Goal: Navigation & Orientation: Find specific page/section

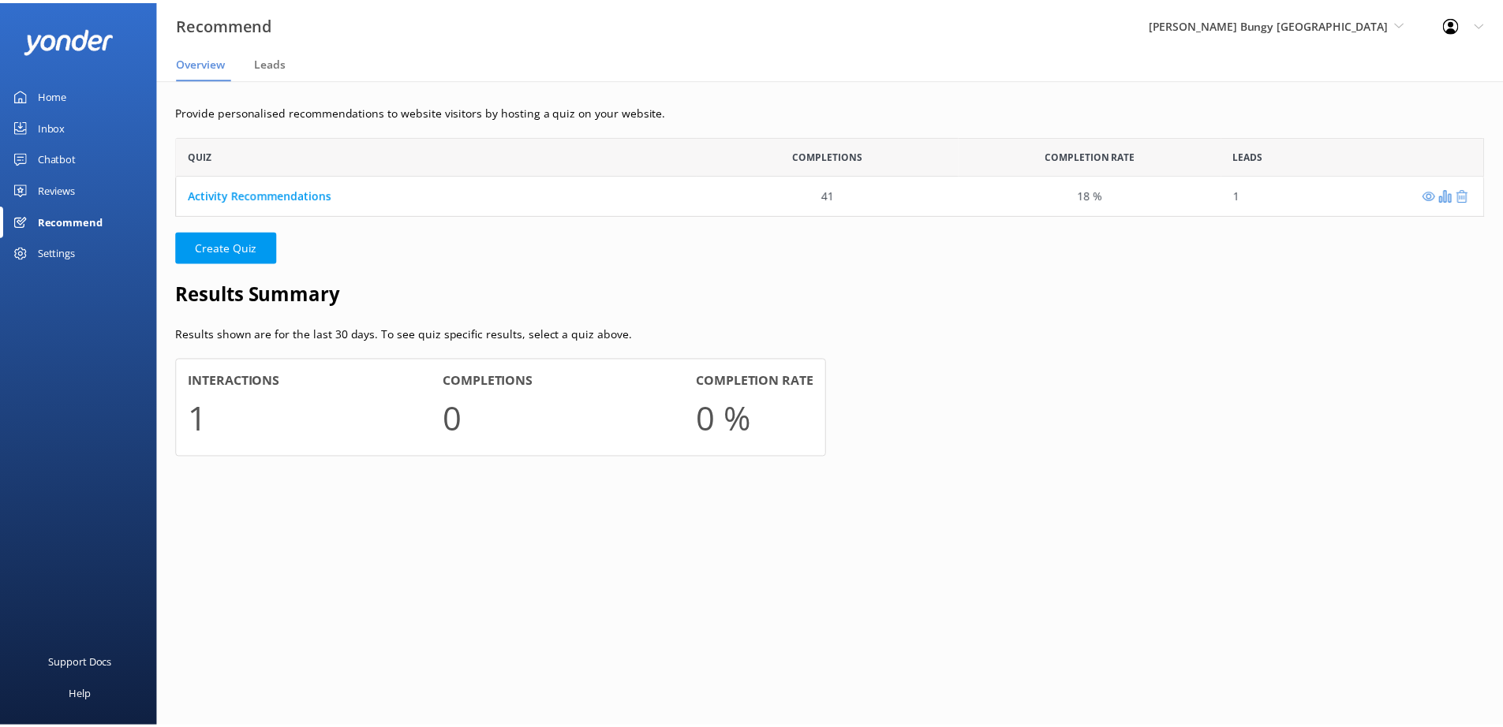
scroll to position [68, 1307]
click at [47, 97] on div "Home" at bounding box center [52, 95] width 29 height 32
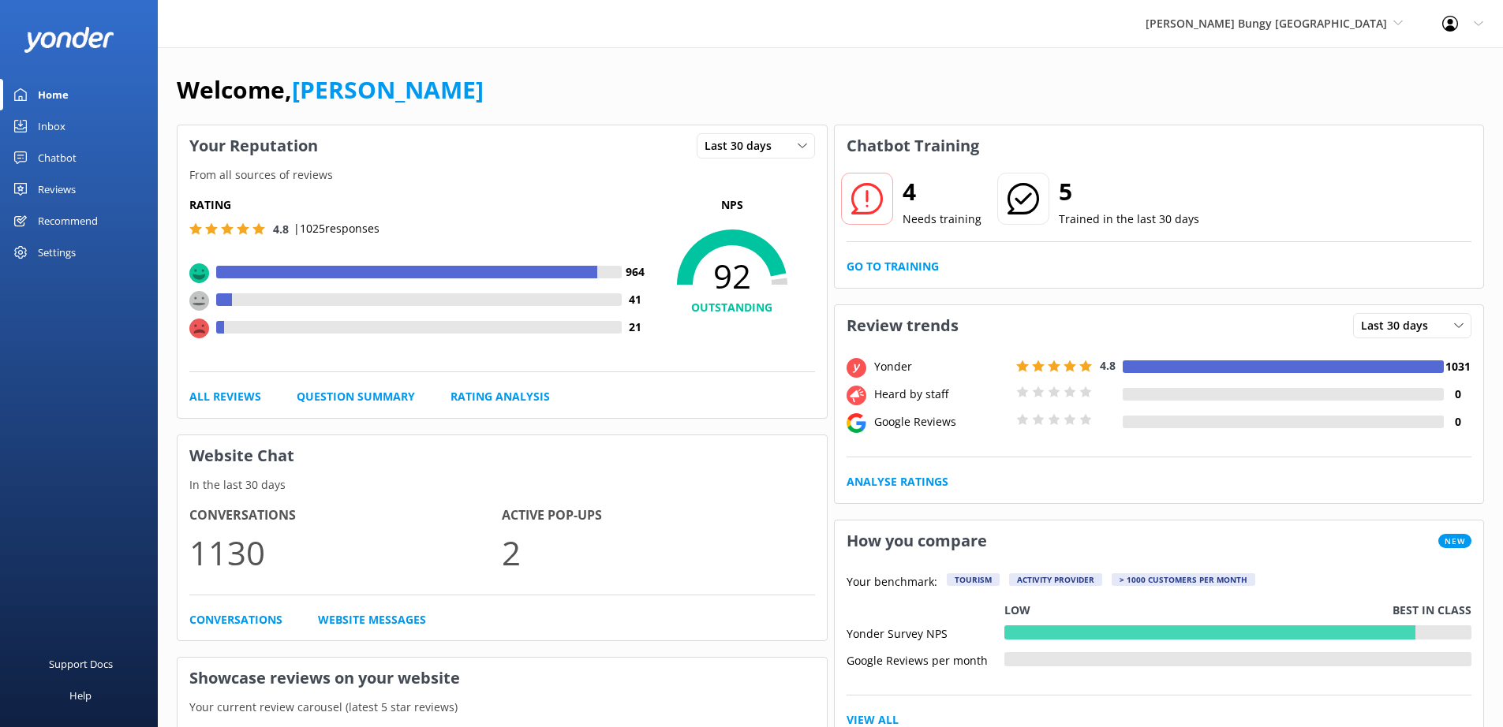
click at [52, 124] on div "Inbox" at bounding box center [52, 126] width 28 height 32
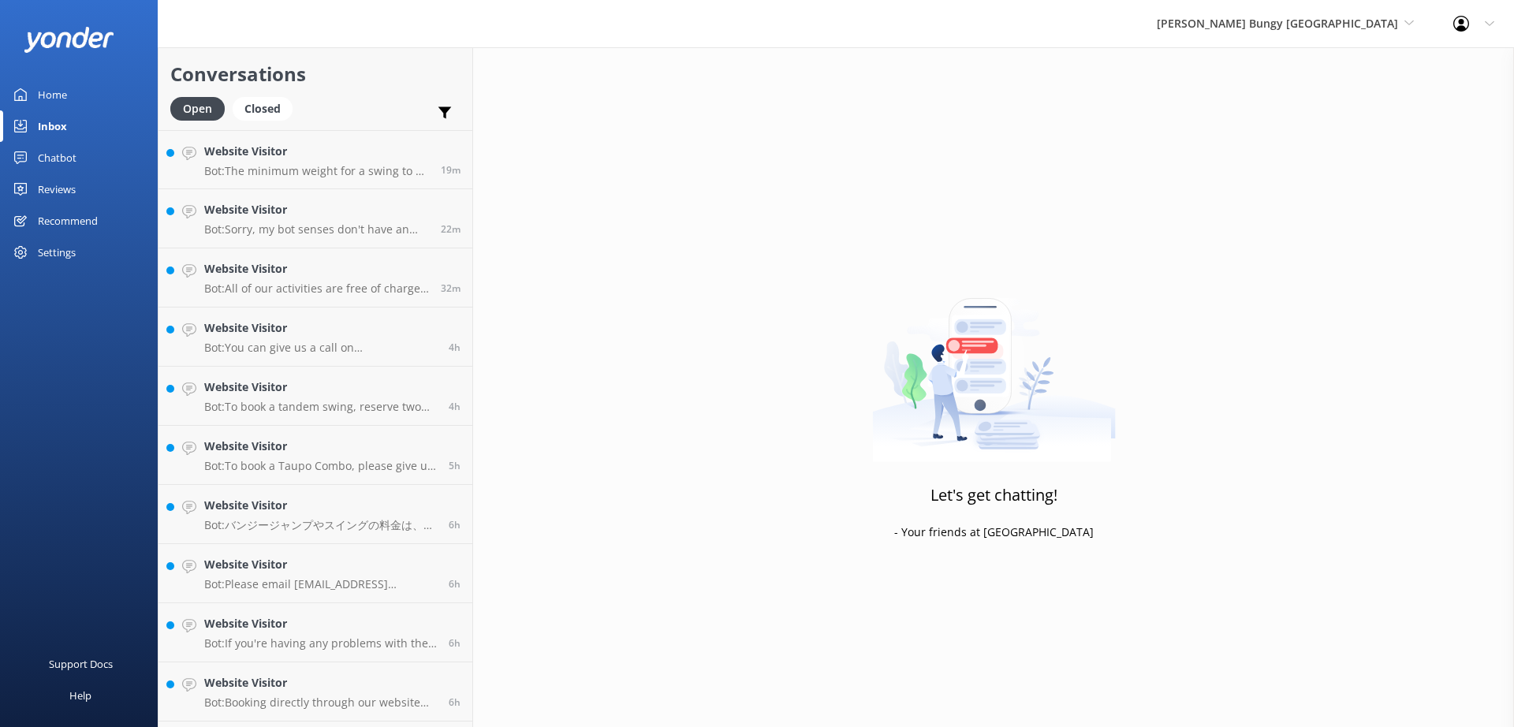
click at [50, 163] on div "Chatbot" at bounding box center [57, 158] width 39 height 32
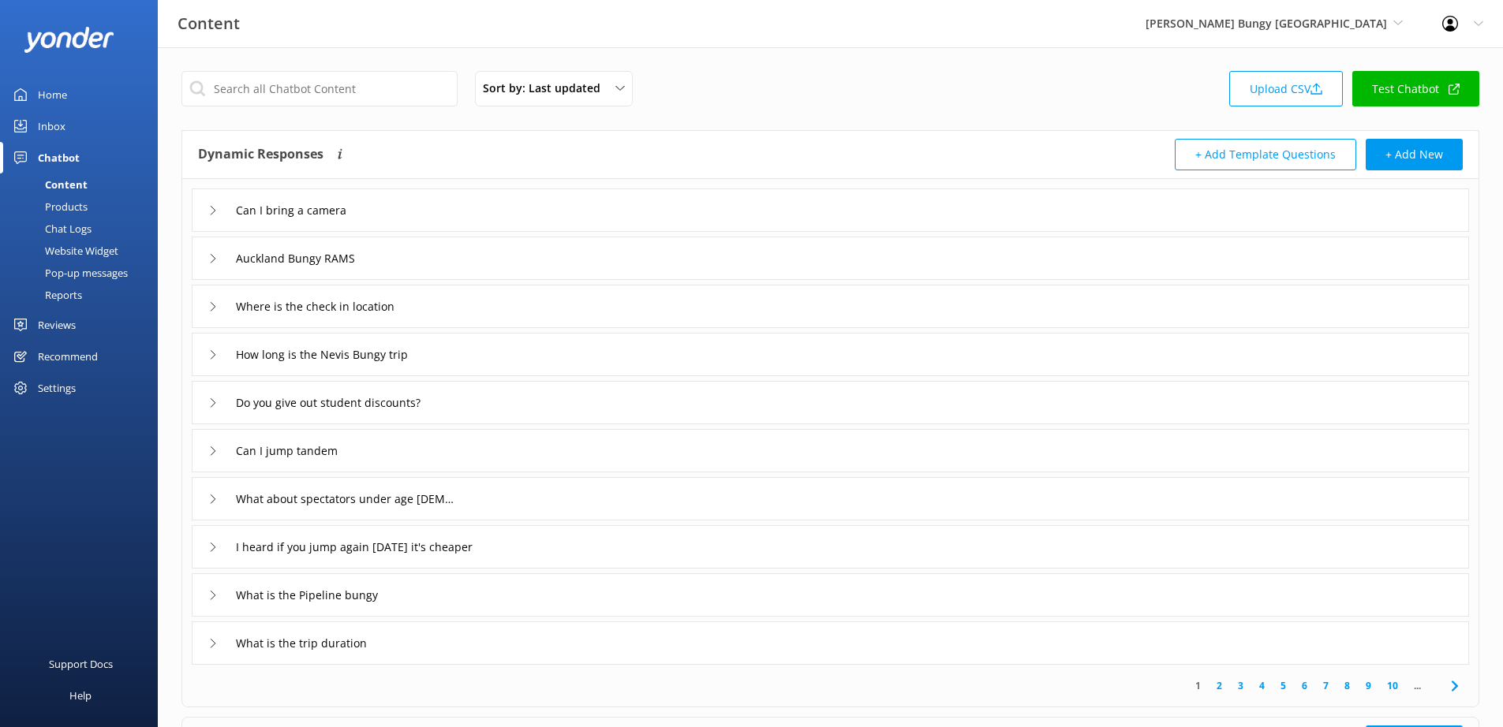
click at [64, 327] on div "Reviews" at bounding box center [57, 325] width 38 height 32
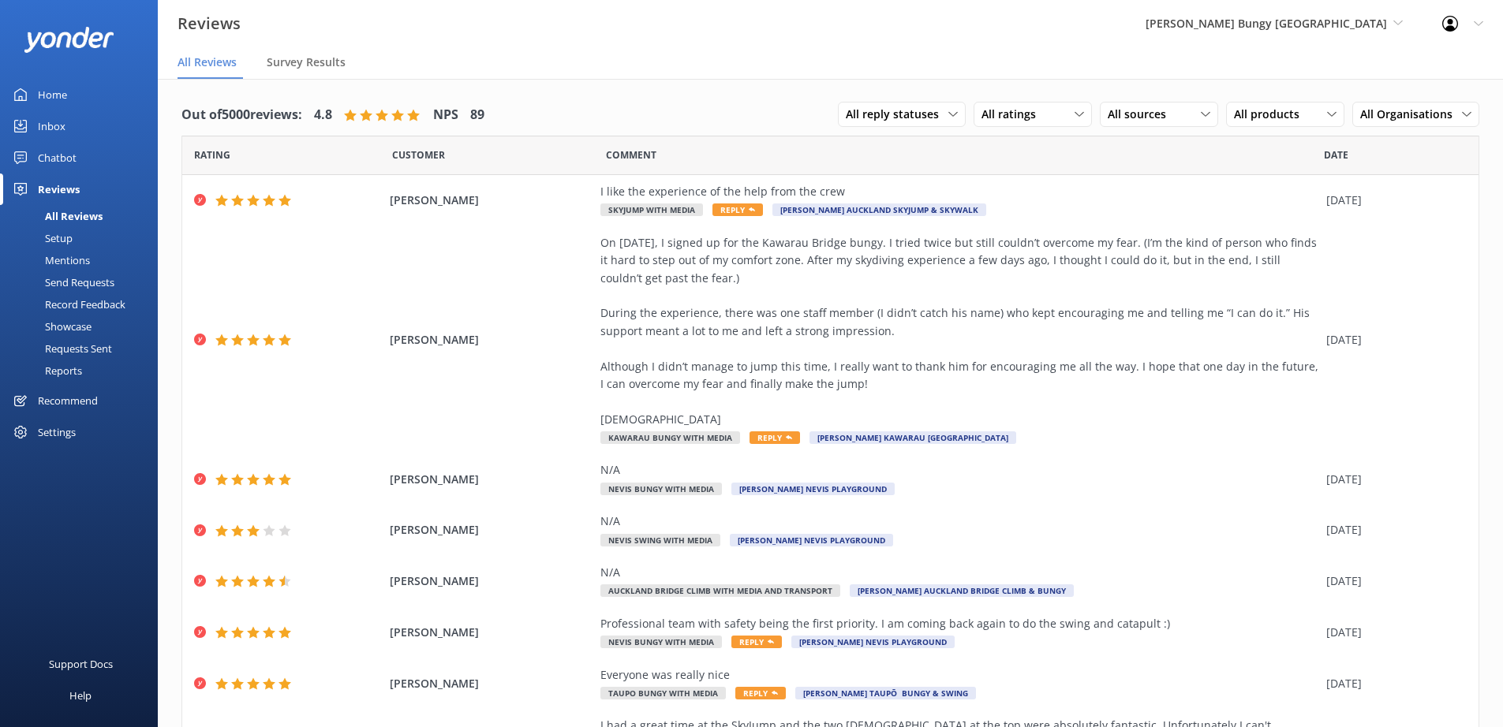
click at [76, 401] on div "Recommend" at bounding box center [68, 401] width 60 height 32
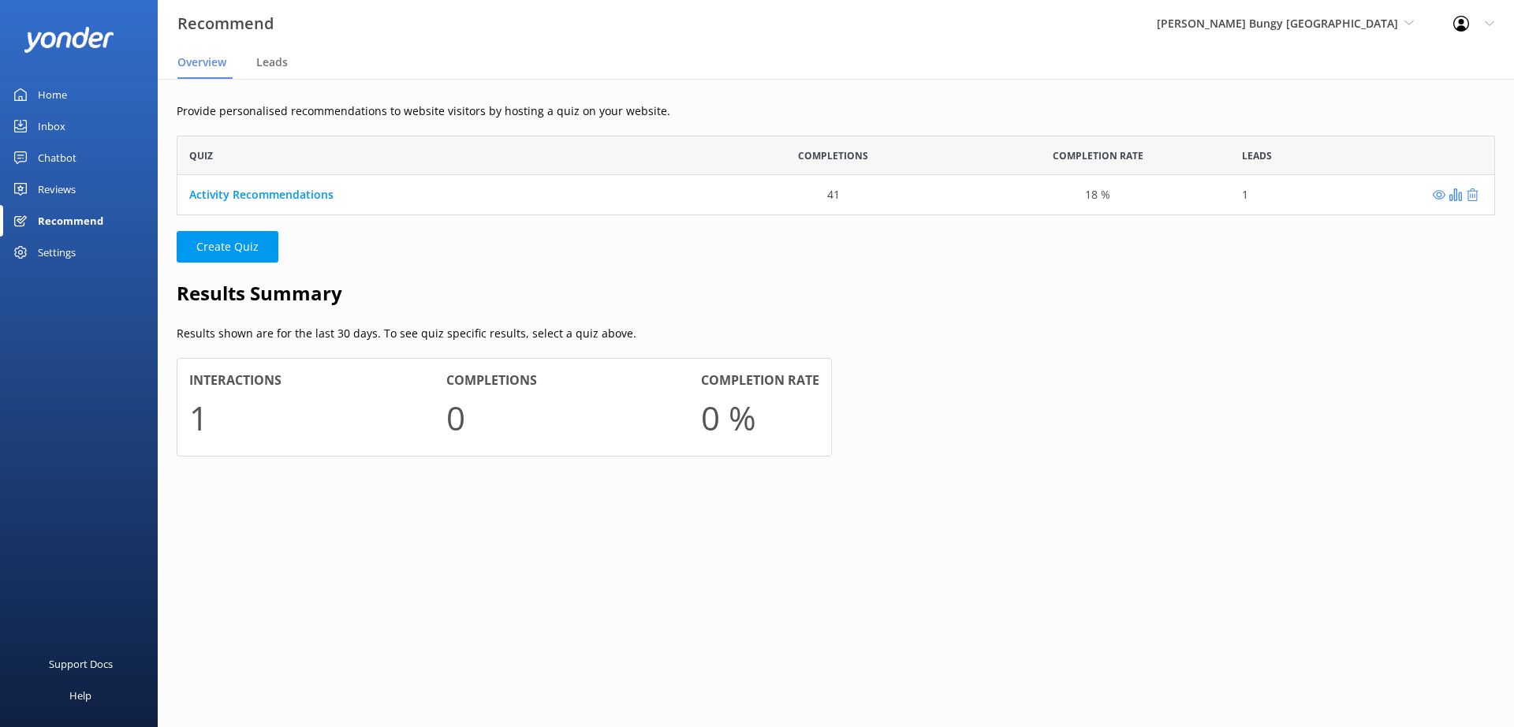
scroll to position [13, 13]
